Goal: Navigation & Orientation: Find specific page/section

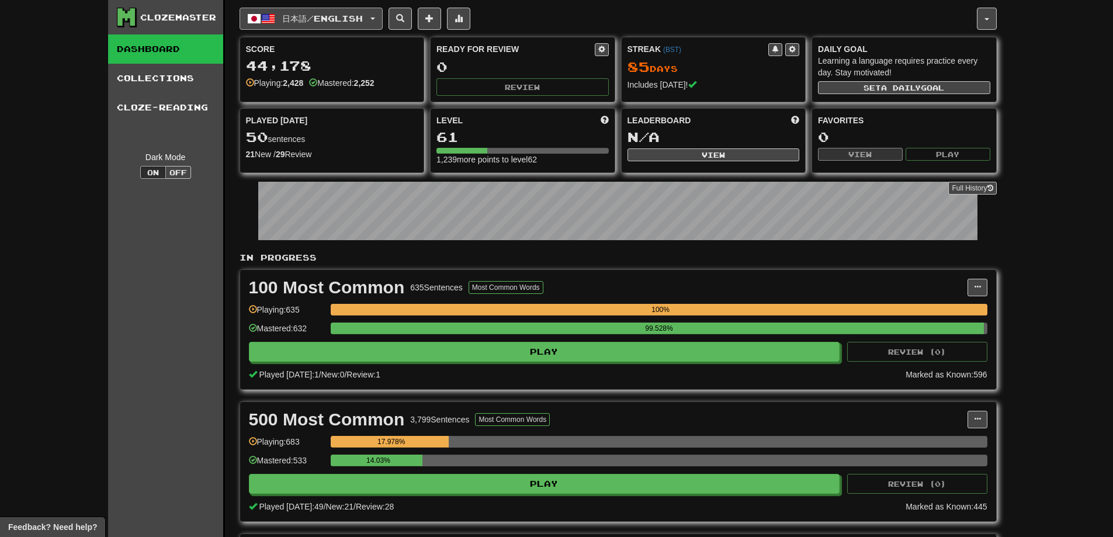
click at [376, 22] on button "日本語 / English" at bounding box center [310, 19] width 143 height 22
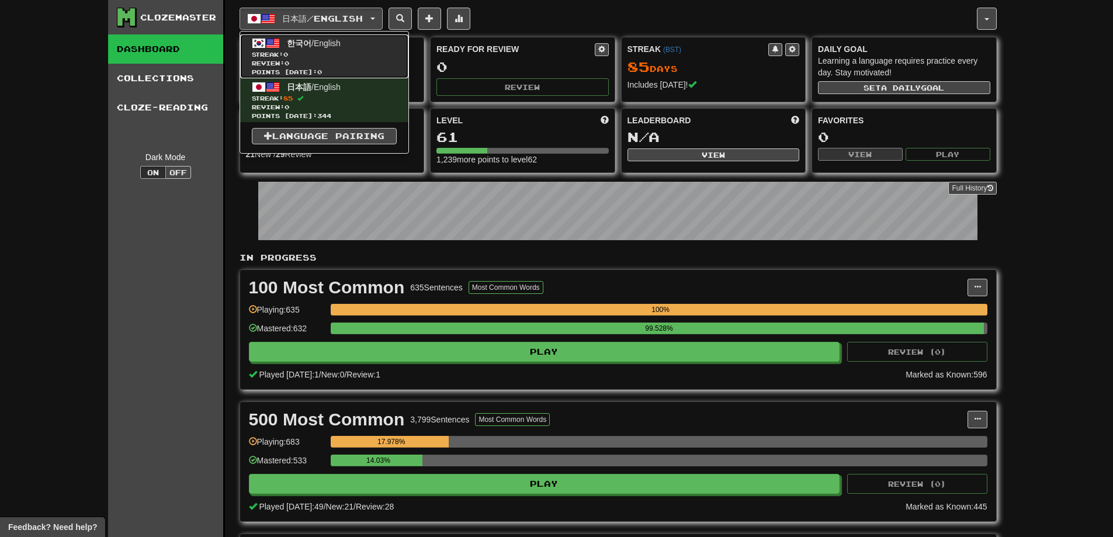
click at [320, 54] on span "Streak: 0" at bounding box center [324, 54] width 145 height 9
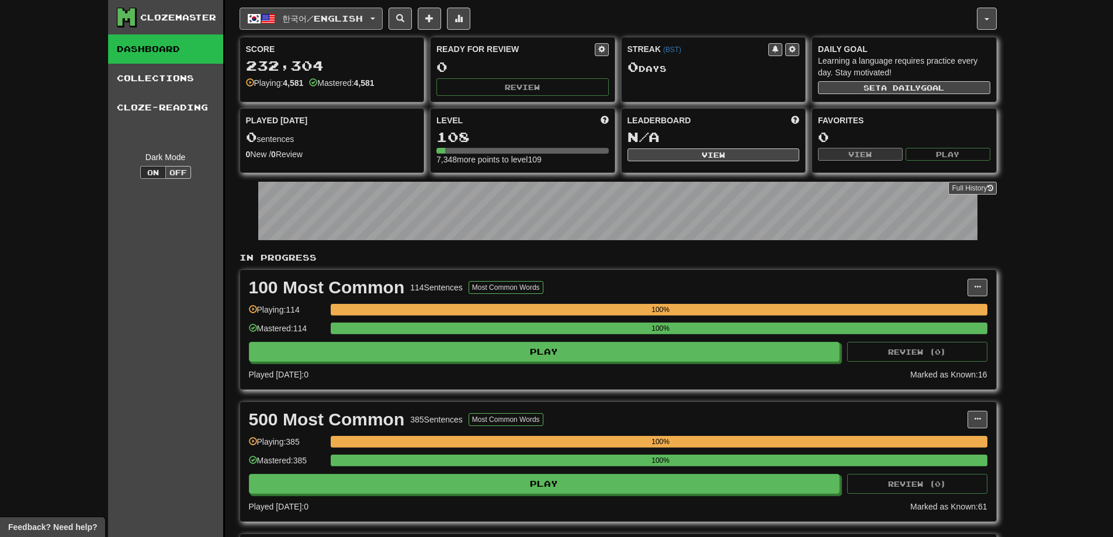
click at [363, 16] on span "한국어 / English" at bounding box center [322, 18] width 81 height 10
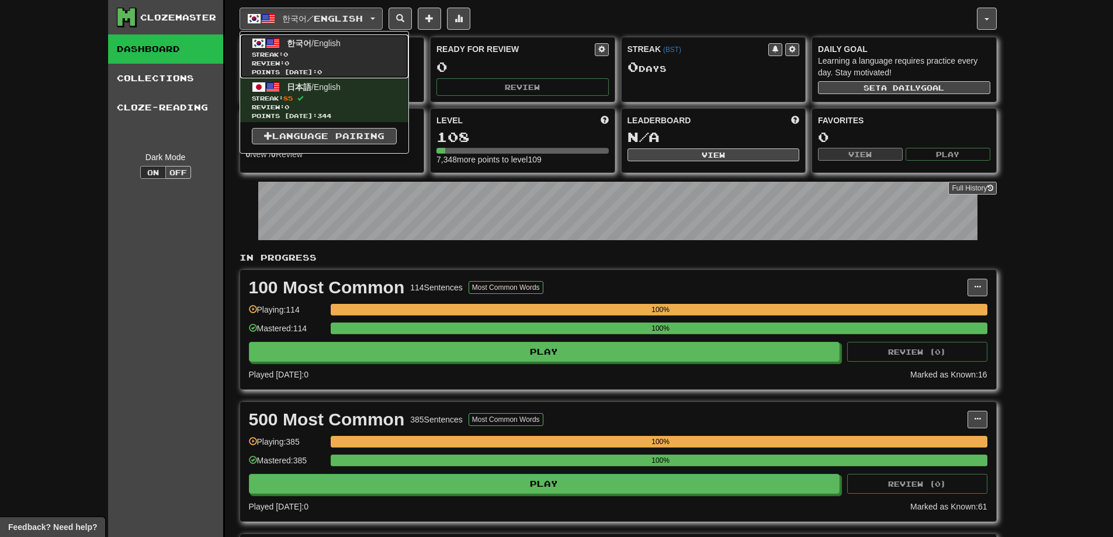
click at [314, 46] on span "한국어 / English" at bounding box center [314, 43] width 54 height 9
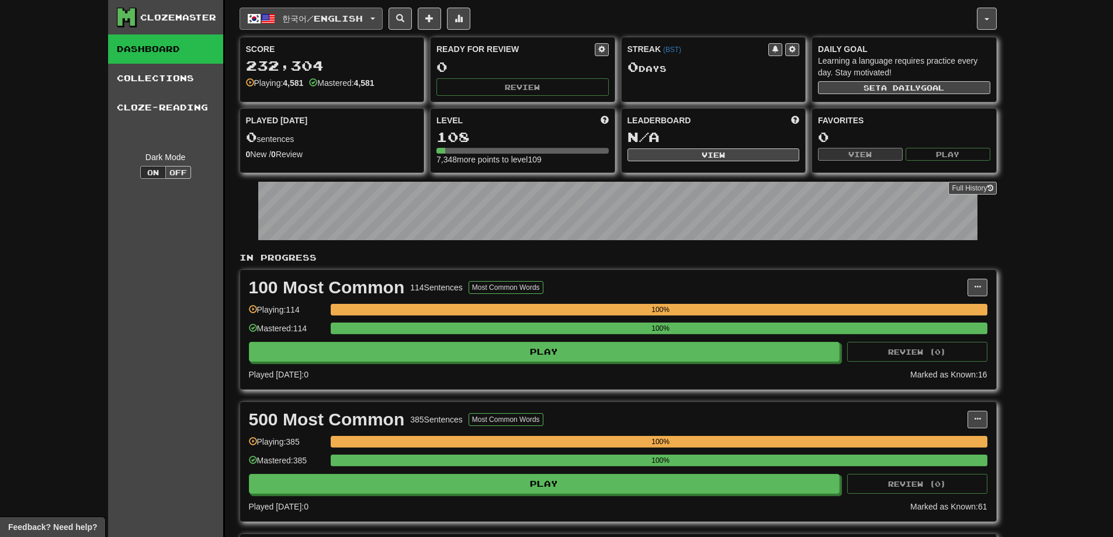
click at [348, 17] on span "한국어 / English" at bounding box center [322, 18] width 81 height 10
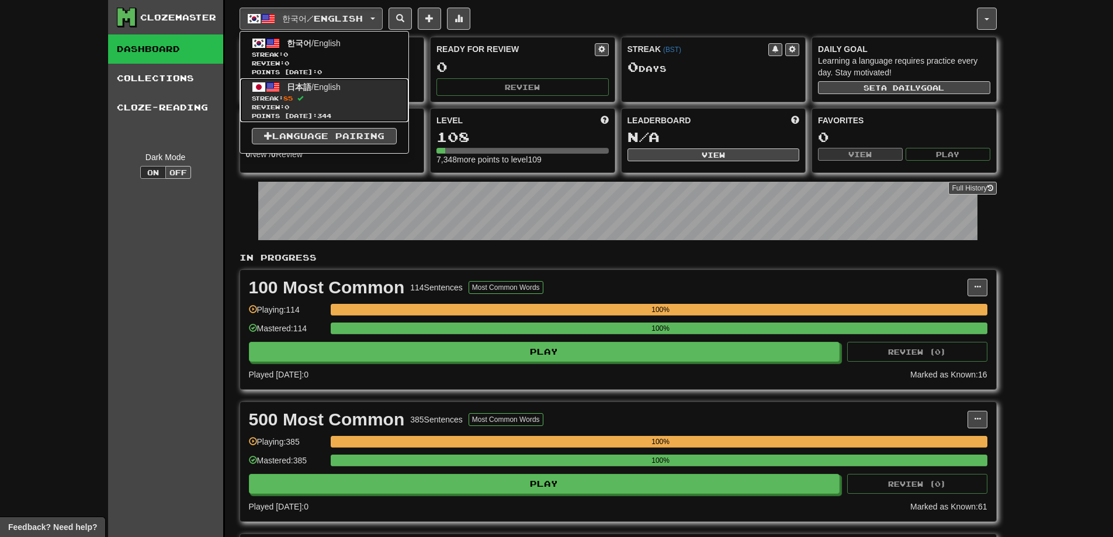
click at [322, 100] on span "Streak: 85" at bounding box center [324, 98] width 145 height 9
